Goal: Task Accomplishment & Management: Use online tool/utility

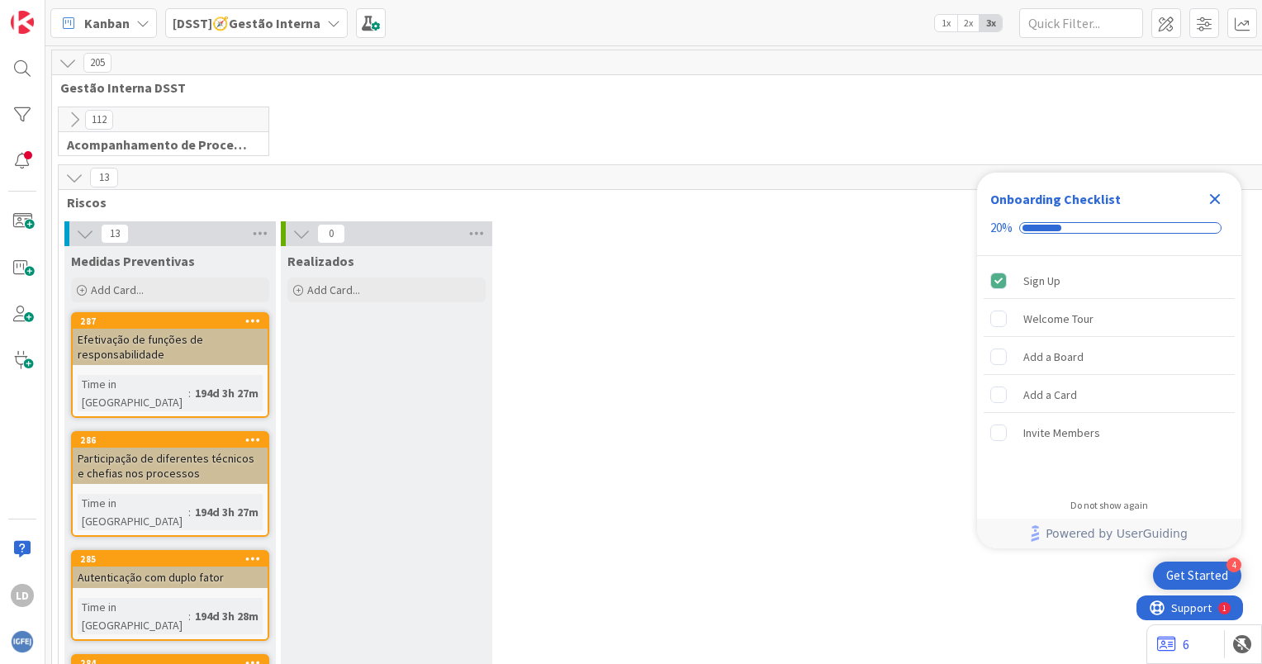
click at [1211, 197] on icon "Close Checklist" at bounding box center [1215, 199] width 11 height 11
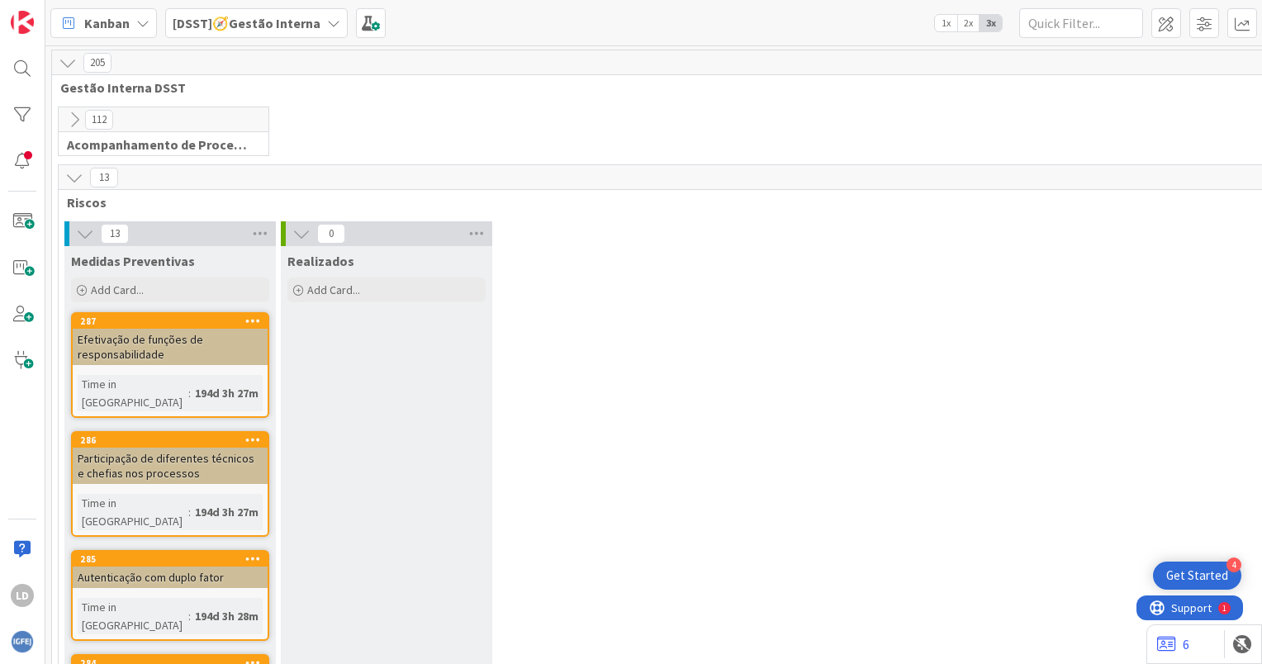
click at [327, 19] on icon at bounding box center [333, 23] width 13 height 13
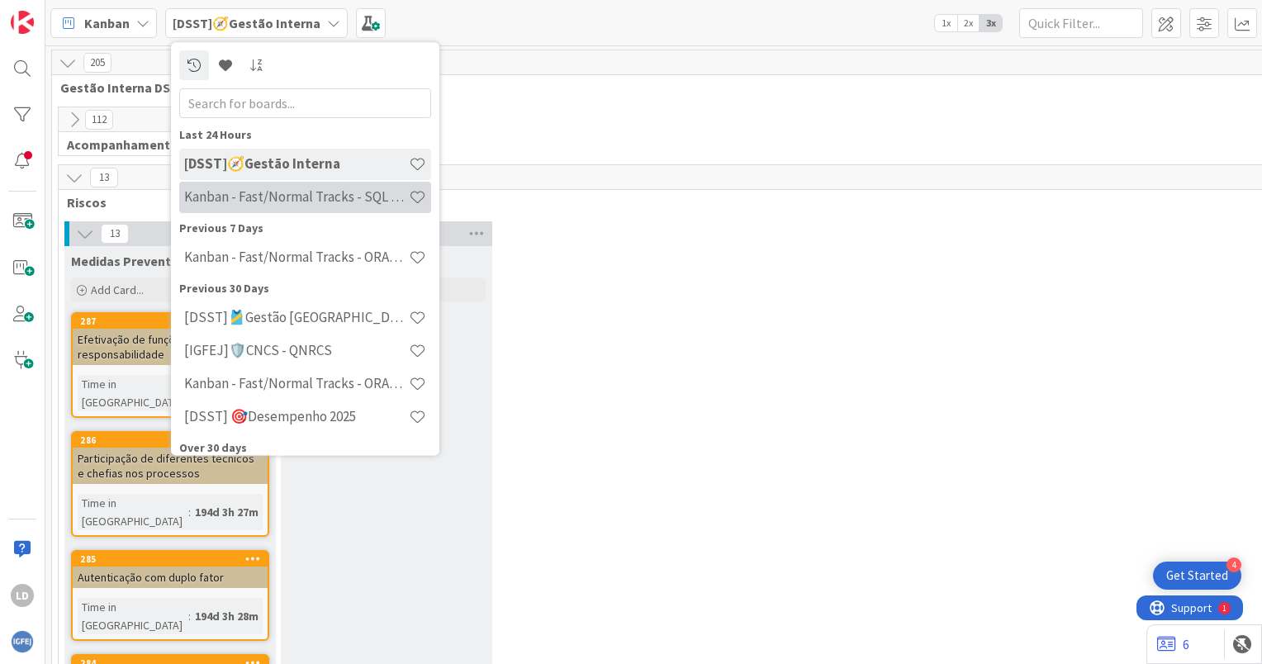
click at [342, 193] on h4 "Kanban - Fast/Normal Tracks - SQL SERVER" at bounding box center [296, 197] width 225 height 17
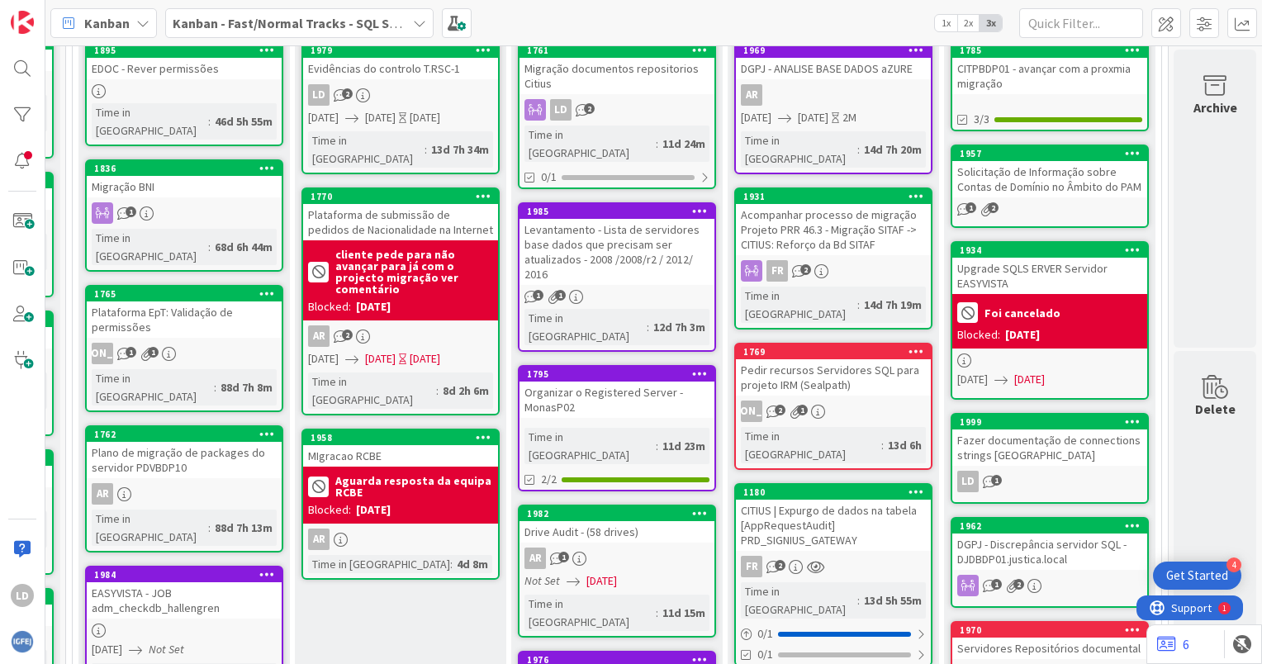
scroll to position [165, 214]
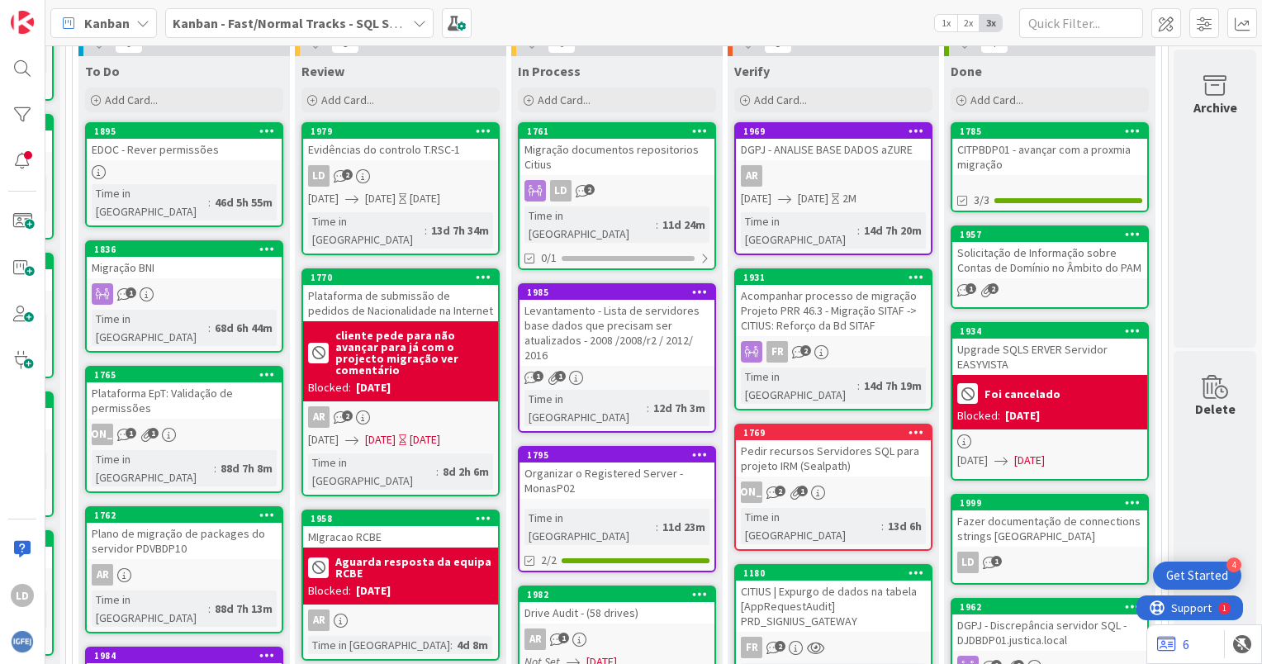
click at [839, 440] on div "Pedir recursos Servidores SQL para projeto IRM (Sealpath)" at bounding box center [833, 458] width 195 height 36
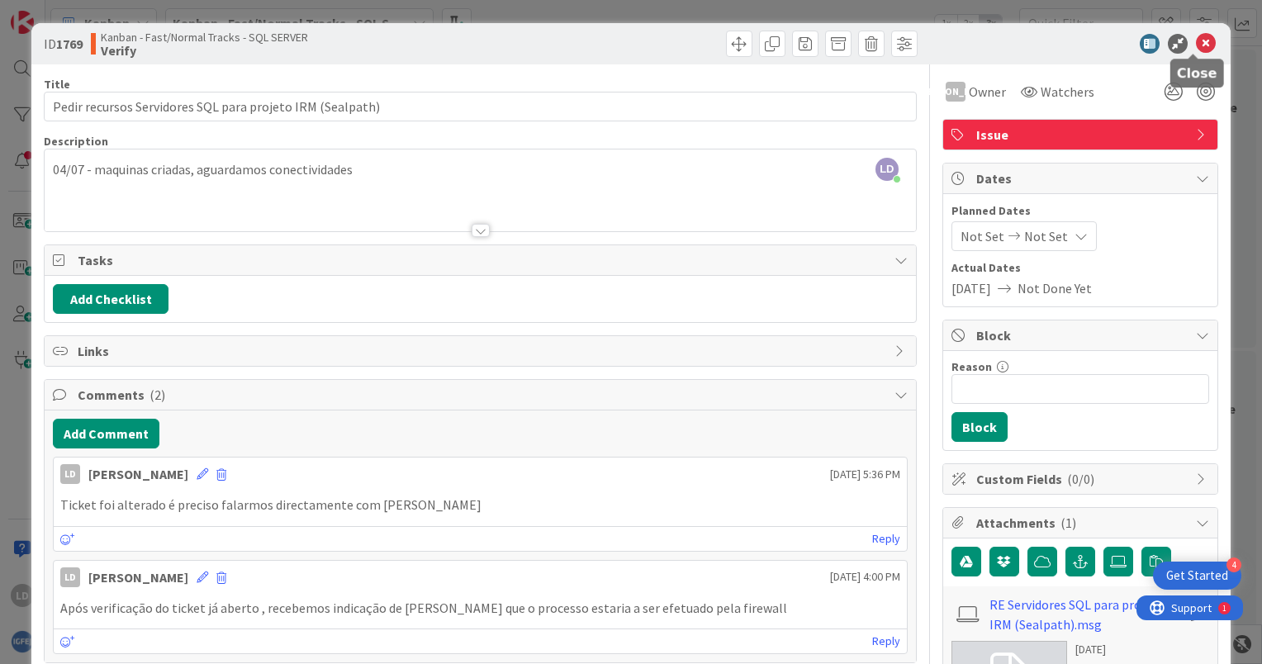
click at [1200, 47] on icon at bounding box center [1206, 44] width 20 height 20
